Goal: Transaction & Acquisition: Purchase product/service

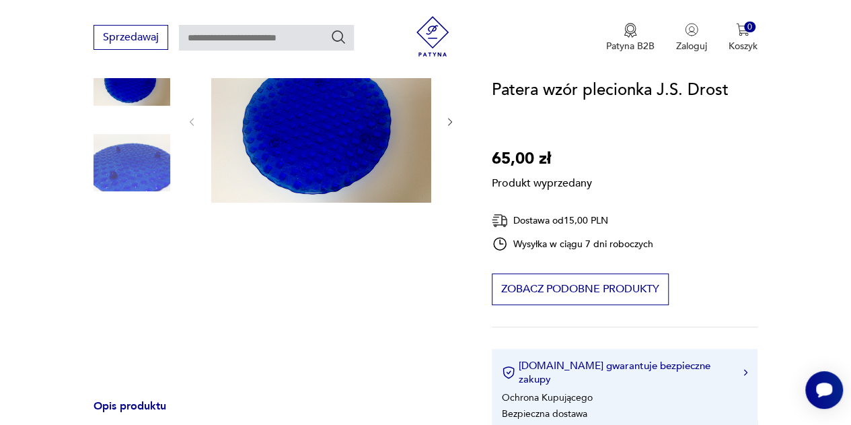
scroll to position [67, 0]
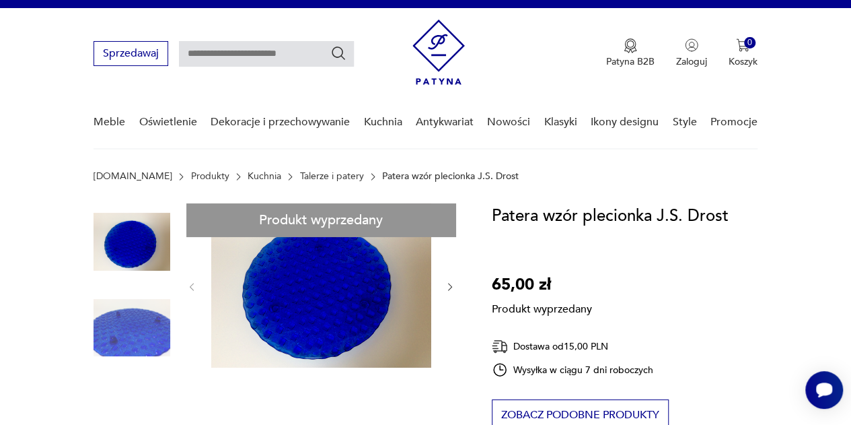
scroll to position [0, 0]
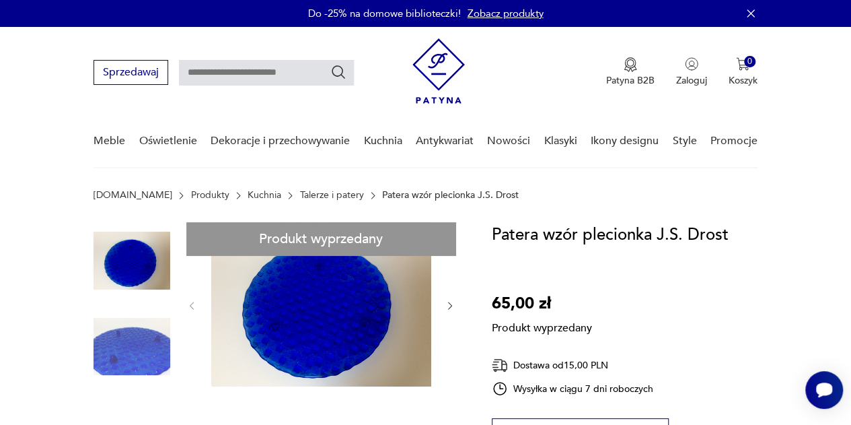
click at [551, 242] on h1 "Patera wzór plecionka J.S. Drost" at bounding box center [610, 235] width 237 height 26
click at [569, 231] on h1 "Patera wzór plecionka J.S. Drost" at bounding box center [610, 235] width 237 height 26
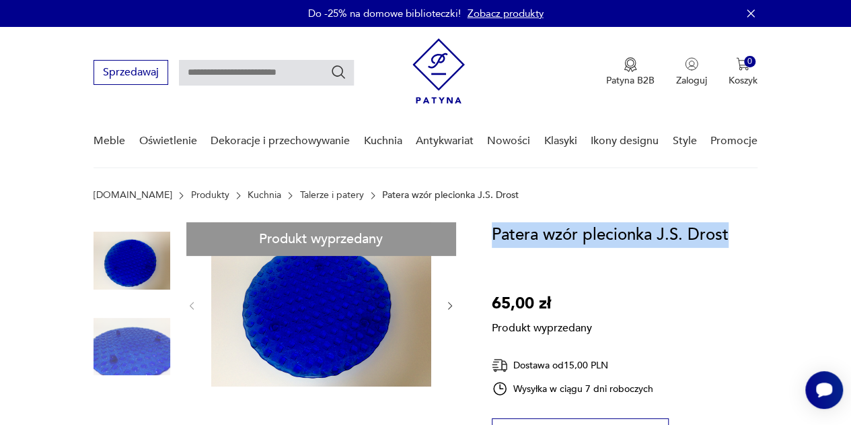
drag, startPoint x: 732, startPoint y: 227, endPoint x: 479, endPoint y: 232, distance: 252.5
